Goal: Use online tool/utility

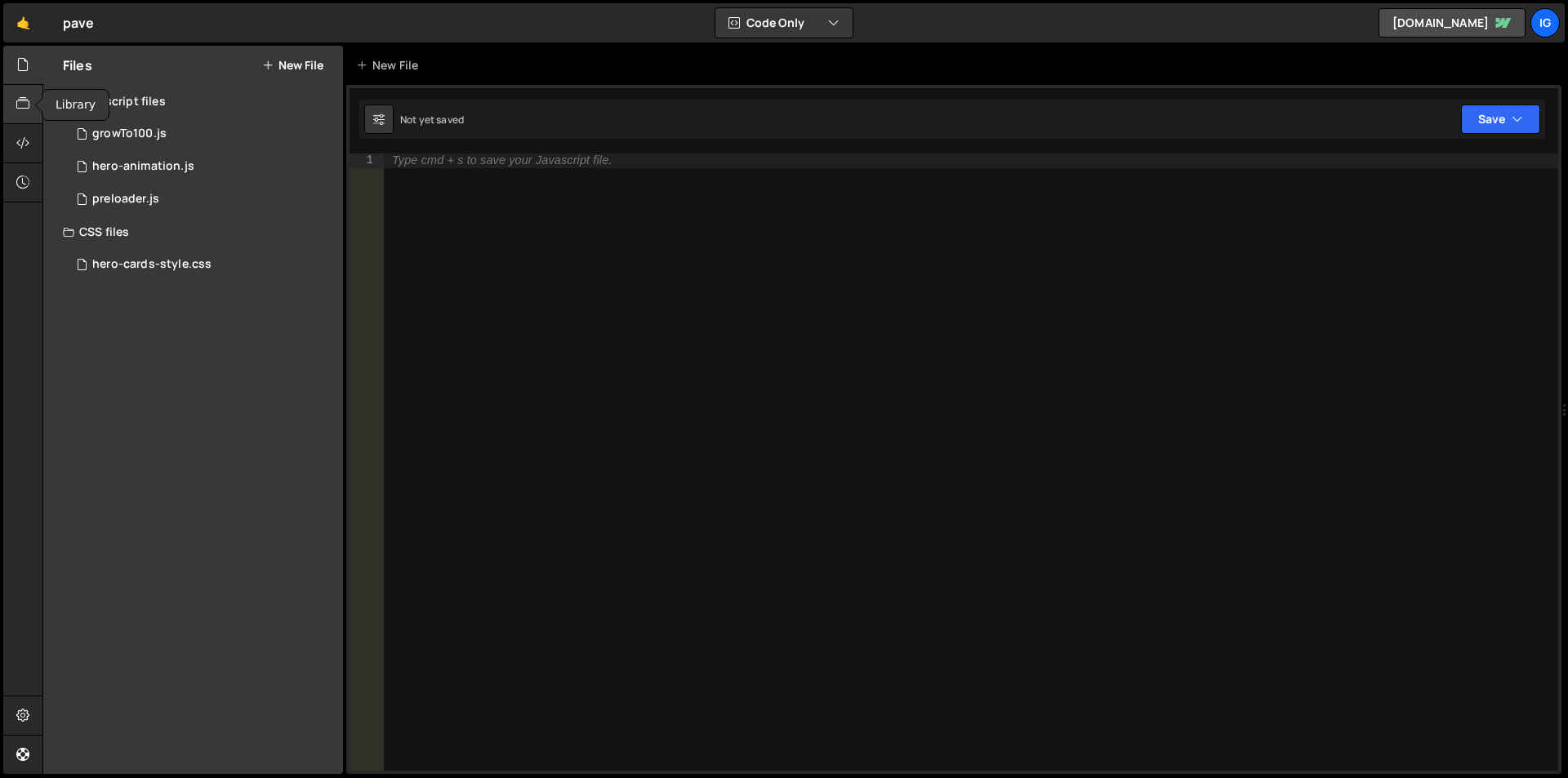
click at [17, 100] on icon at bounding box center [22, 104] width 13 height 17
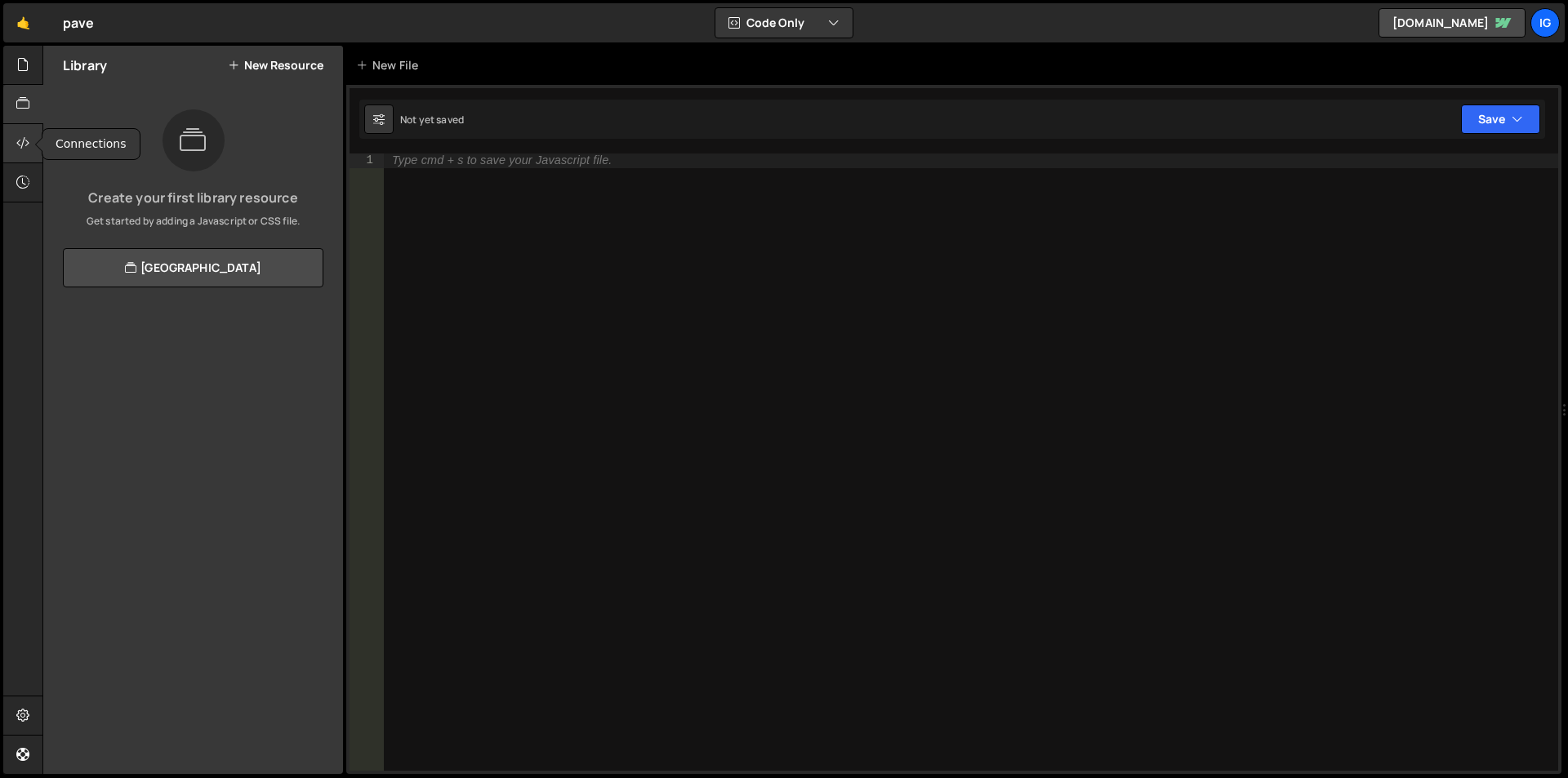
click at [16, 157] on div at bounding box center [22, 144] width 40 height 39
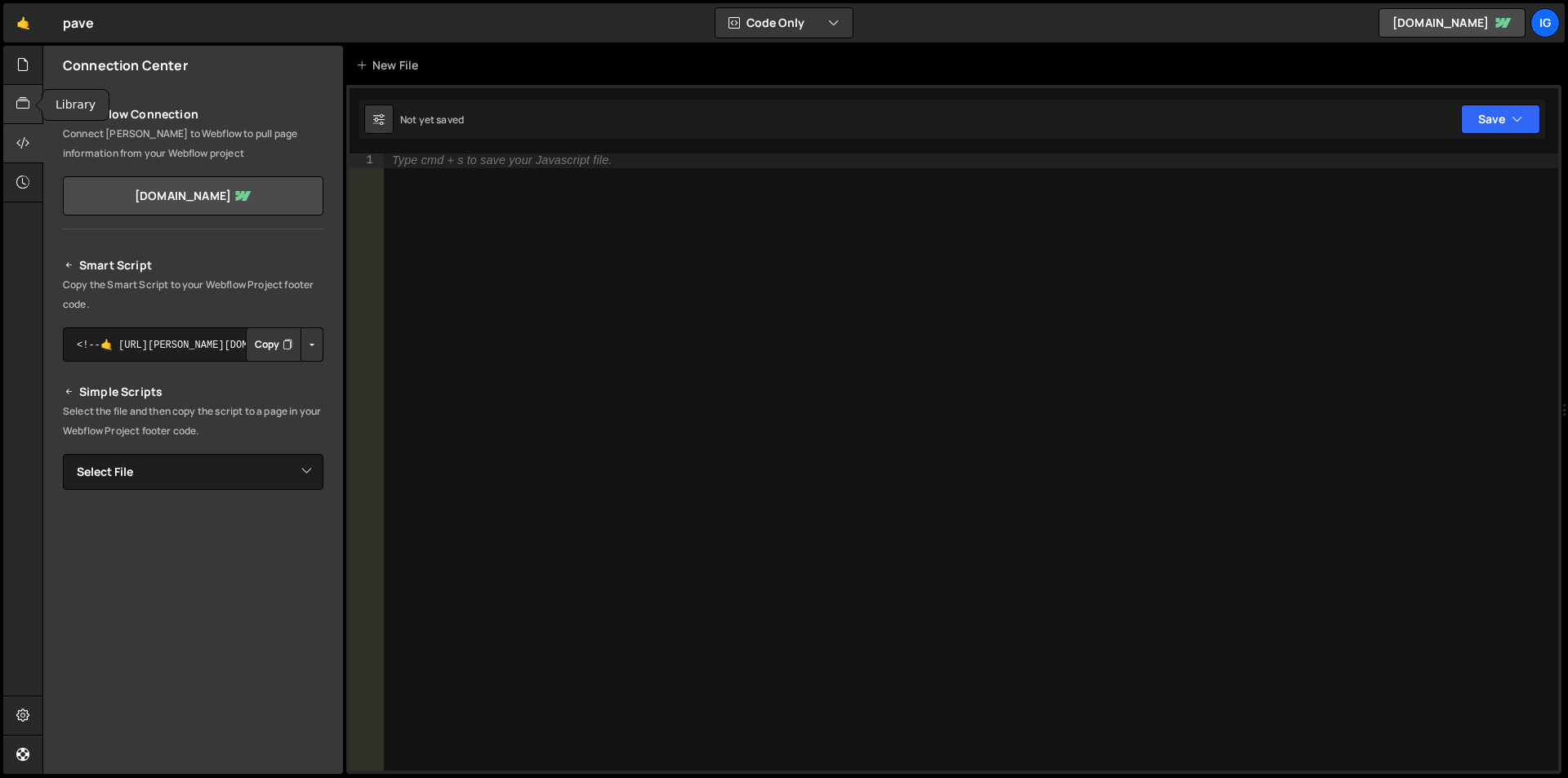
click at [17, 109] on icon at bounding box center [22, 104] width 13 height 17
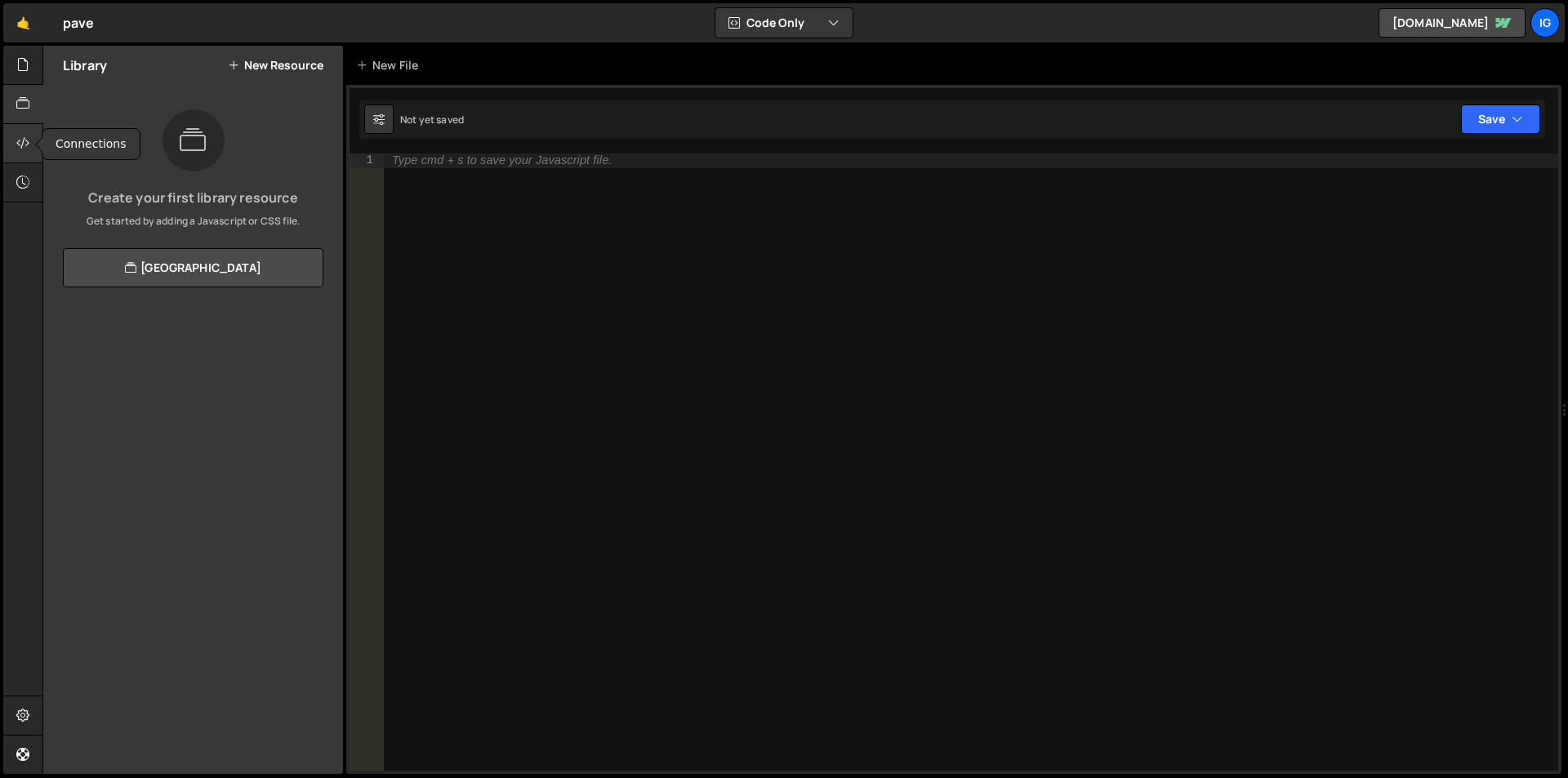
click at [17, 150] on icon at bounding box center [22, 143] width 13 height 17
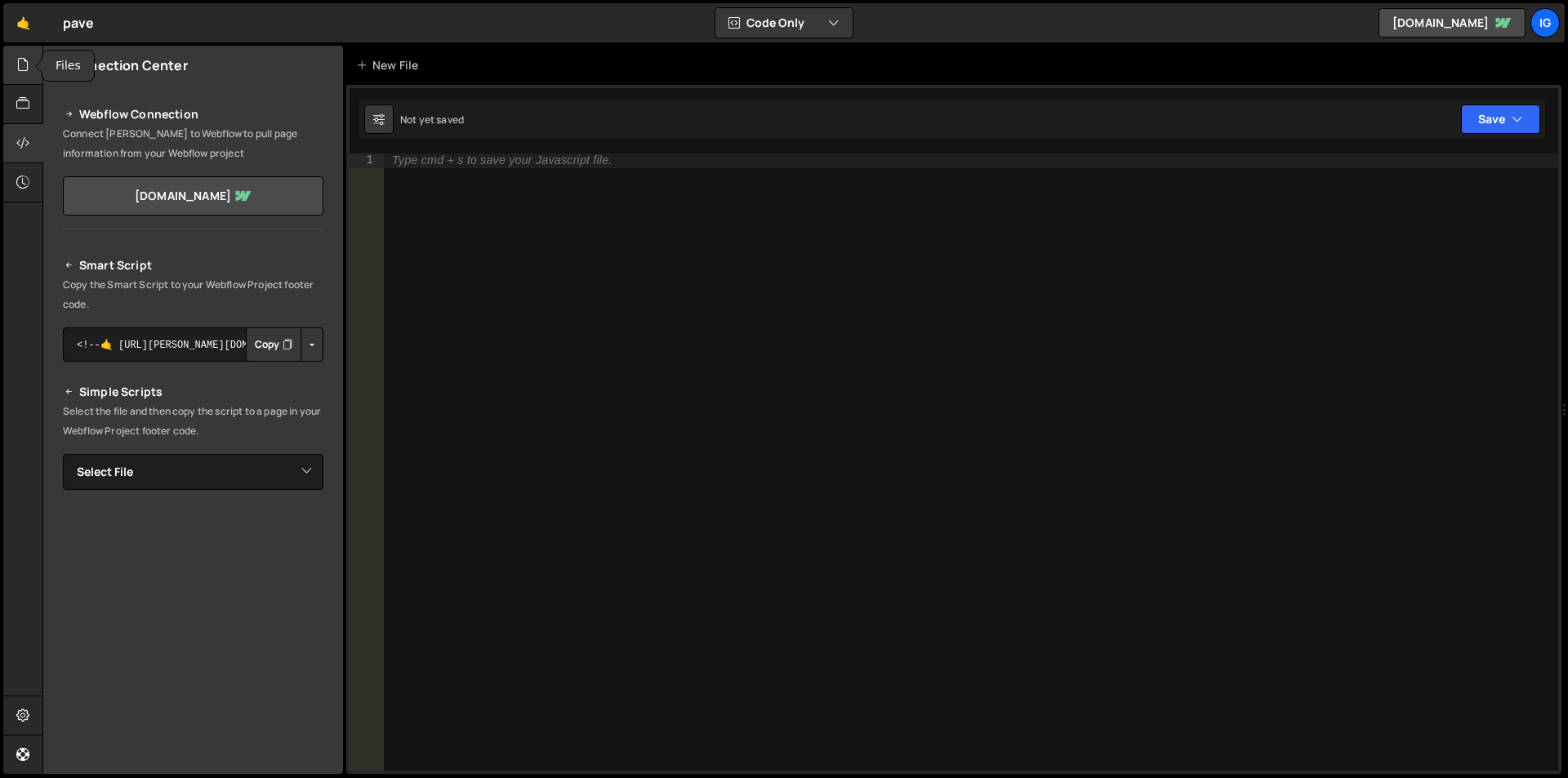
click at [27, 69] on icon at bounding box center [22, 64] width 13 height 17
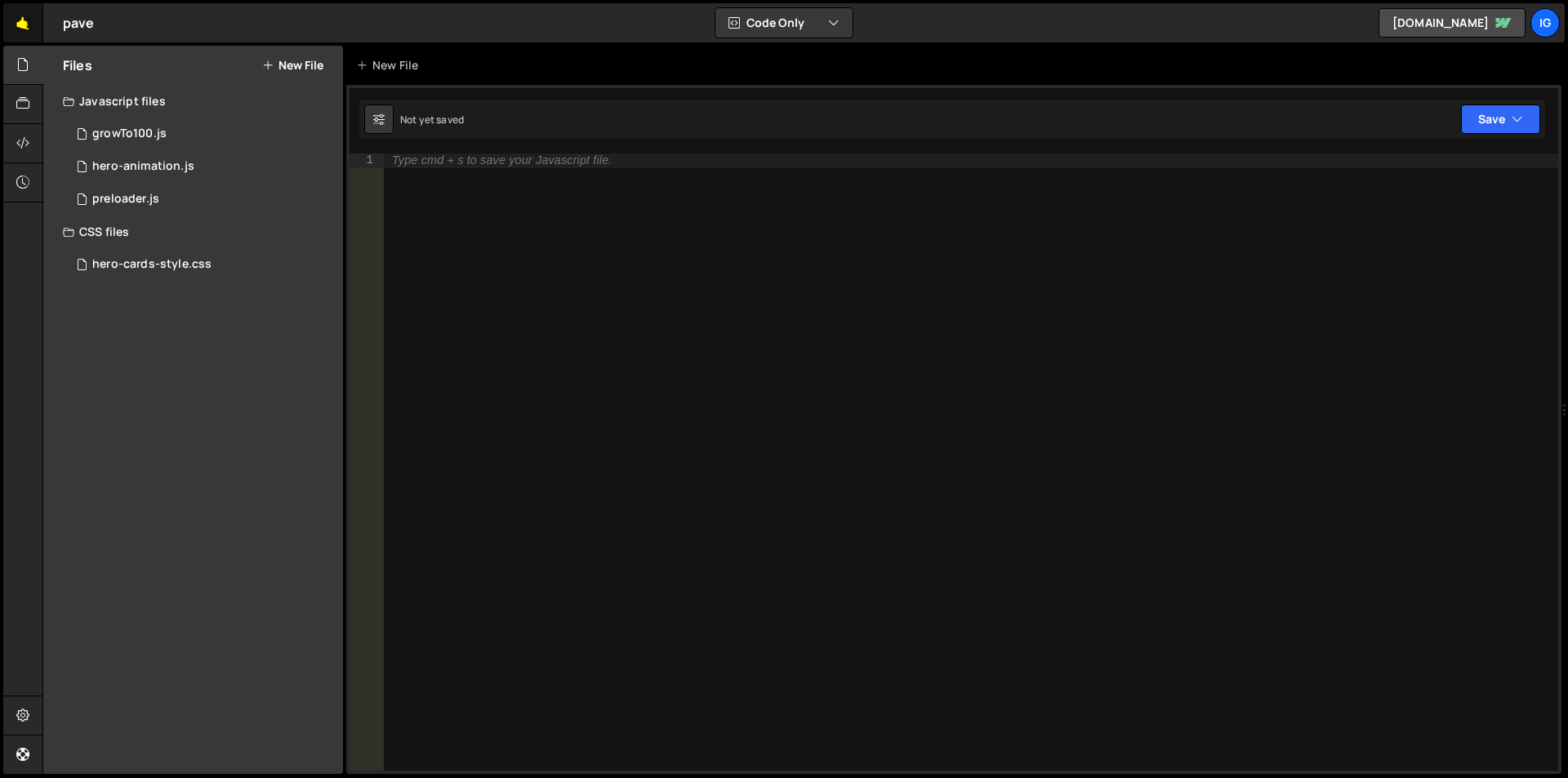
click at [21, 19] on link "🤙" at bounding box center [22, 22] width 40 height 39
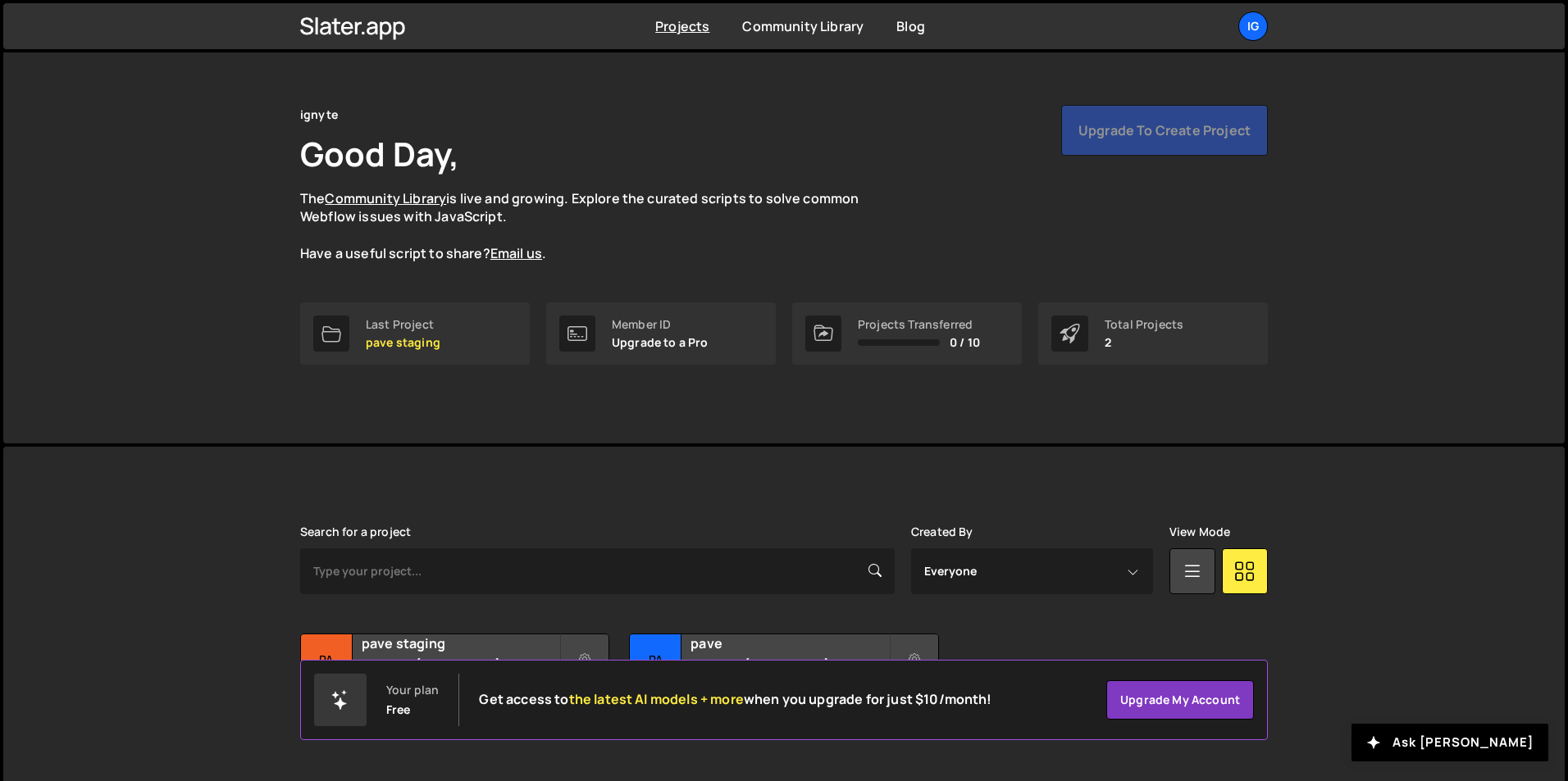
scroll to position [63, 0]
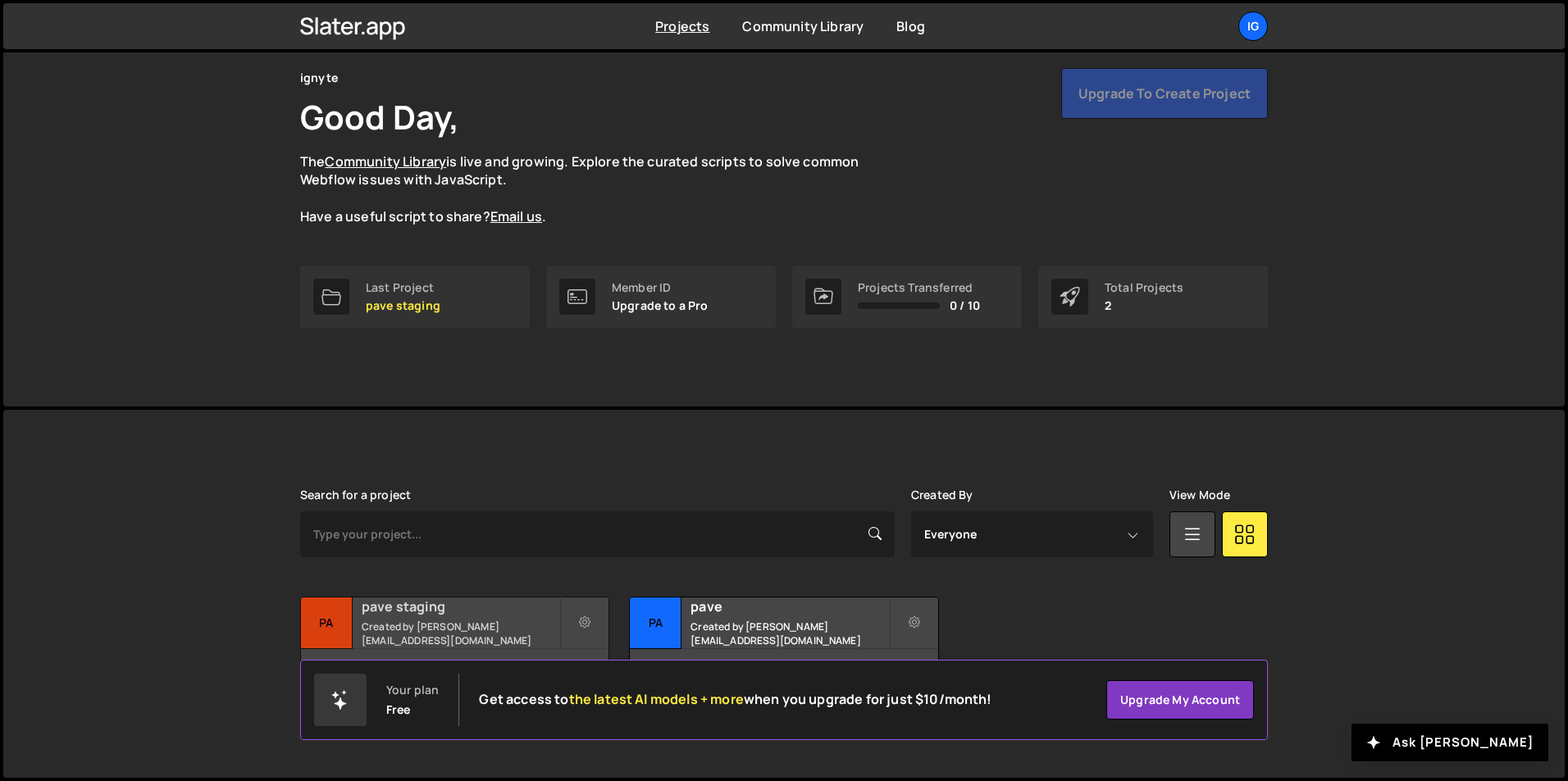
click at [375, 616] on h2 "pave staging" at bounding box center [460, 606] width 198 height 18
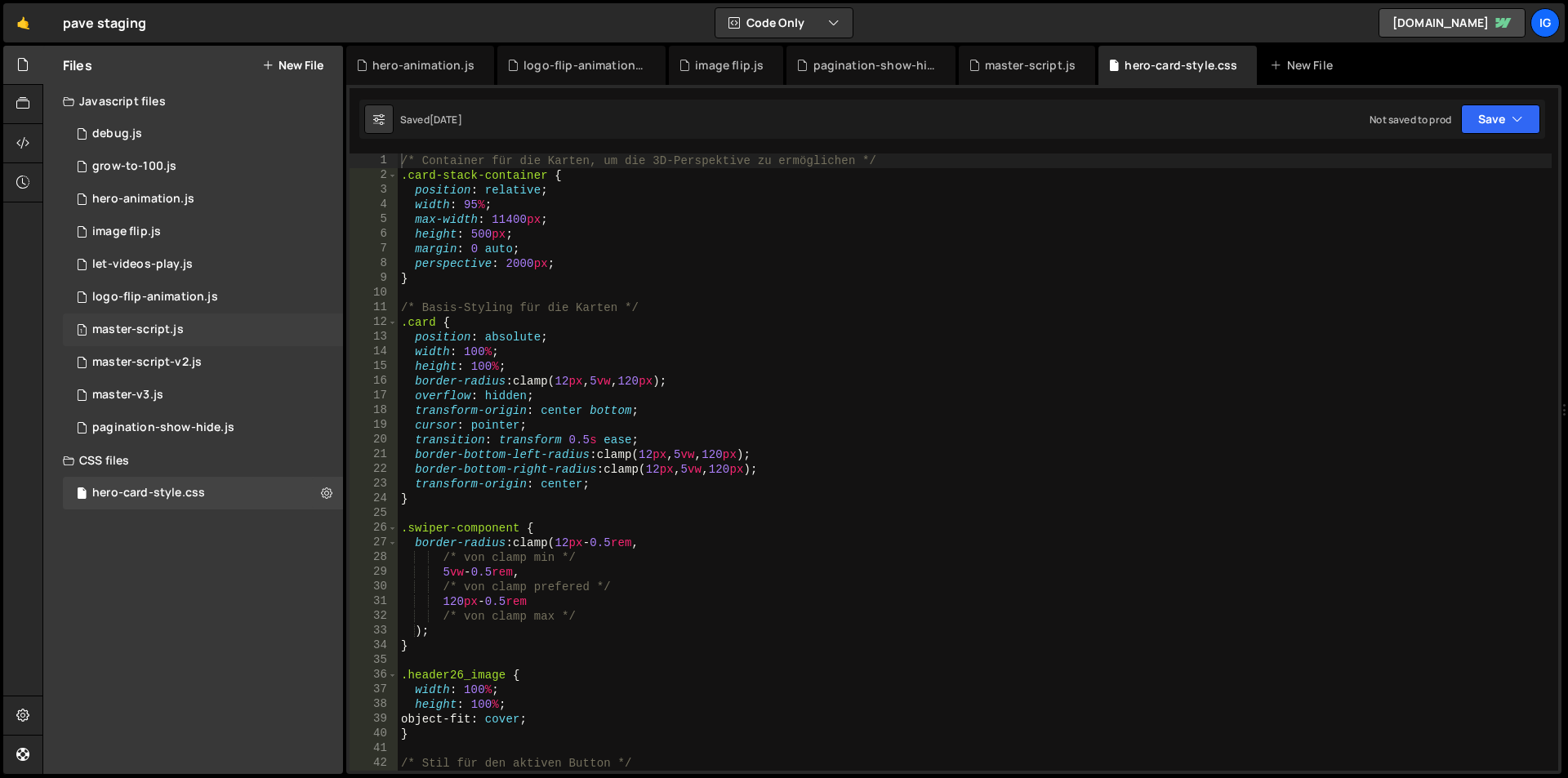
click at [221, 340] on div "1 master-script.js 0" at bounding box center [203, 330] width 280 height 33
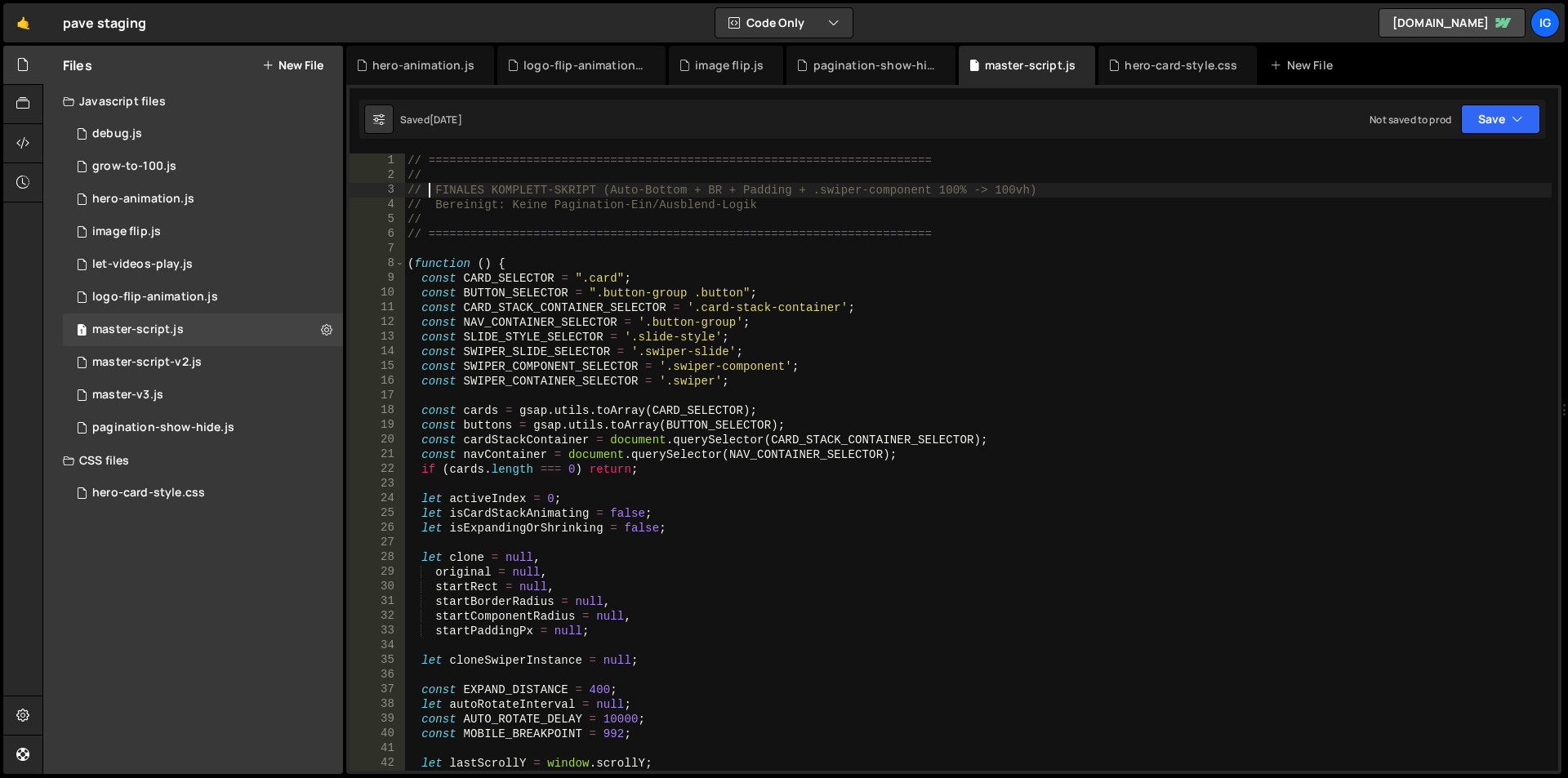
click at [426, 190] on div "// ======================================================================== // …" at bounding box center [977, 477] width 1147 height 647
type textarea "})();"
